Goal: Navigation & Orientation: Find specific page/section

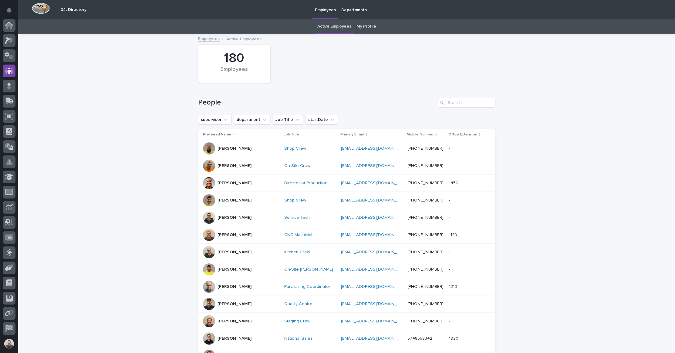
scroll to position [16, 0]
click at [10, 15] on button "Notifications" at bounding box center [9, 10] width 13 height 13
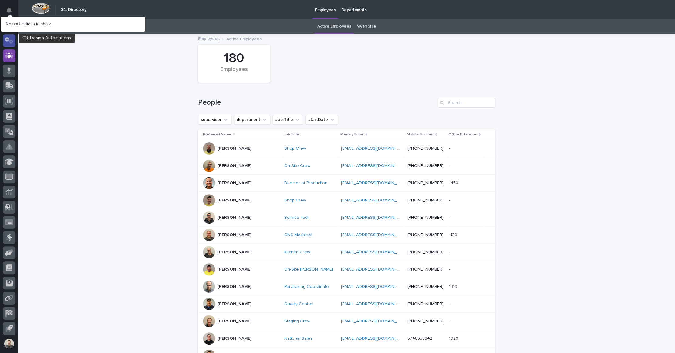
click at [8, 40] on icon at bounding box center [7, 39] width 4 height 5
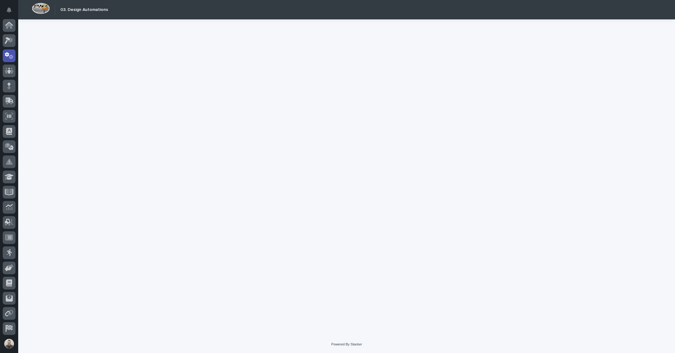
scroll to position [16, 0]
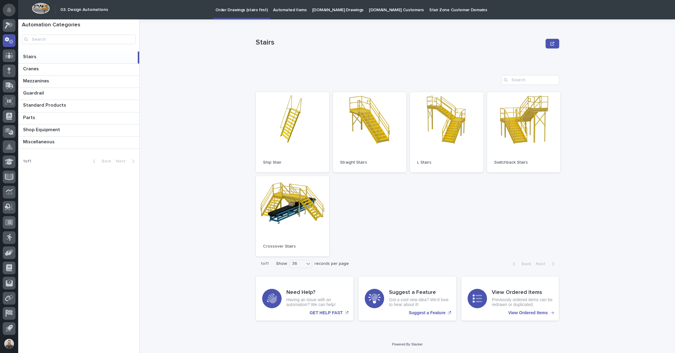
click at [7, 13] on icon "Notifications" at bounding box center [9, 9] width 5 height 5
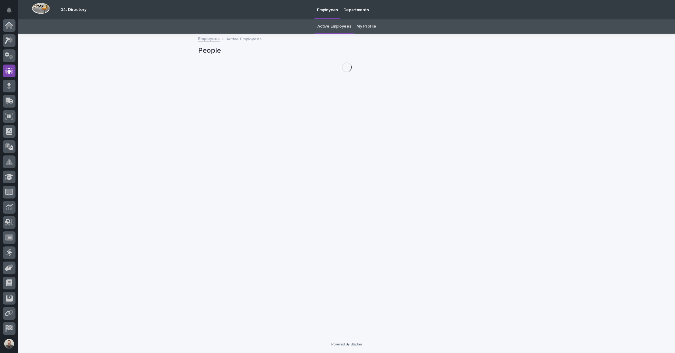
scroll to position [16, 0]
